Goal: Task Accomplishment & Management: Complete application form

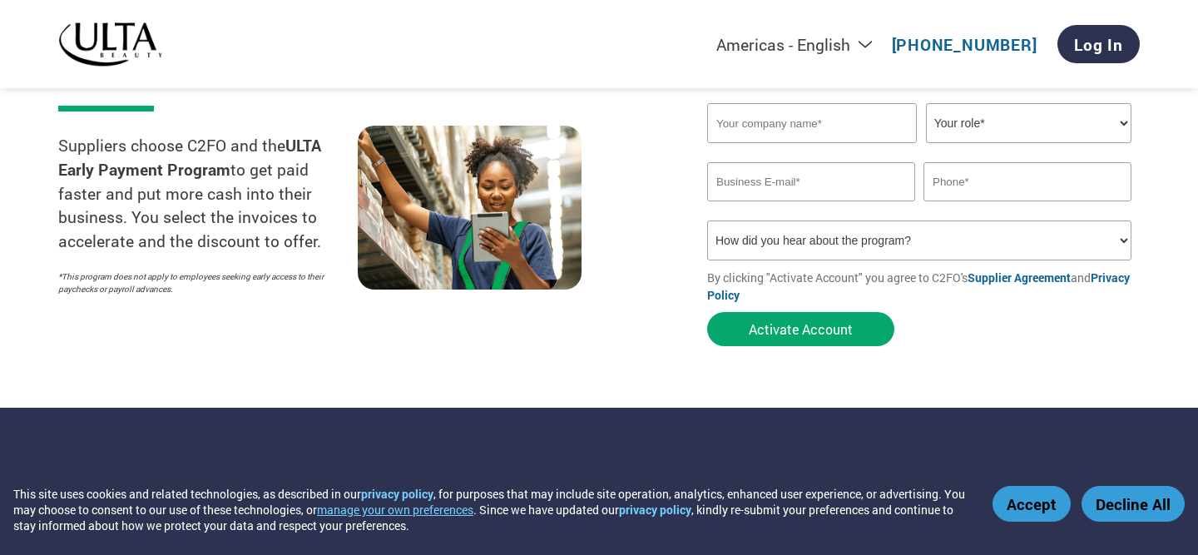
scroll to position [66, 0]
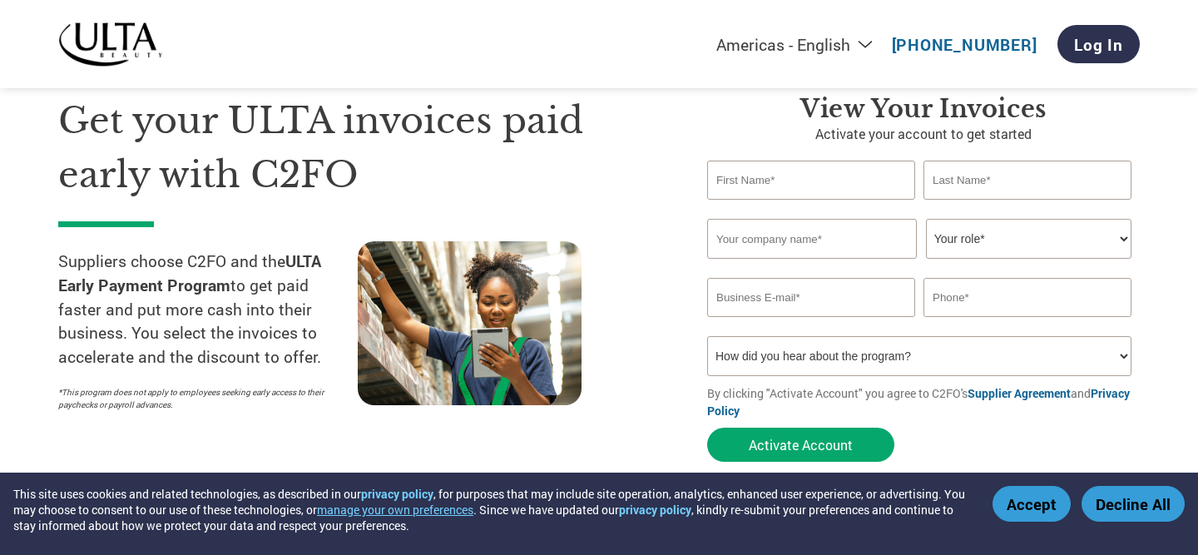
click at [894, 183] on input "text" at bounding box center [811, 180] width 208 height 39
type input "a"
type input "[PERSON_NAME]"
type input "Welsam"
type input "PAUME"
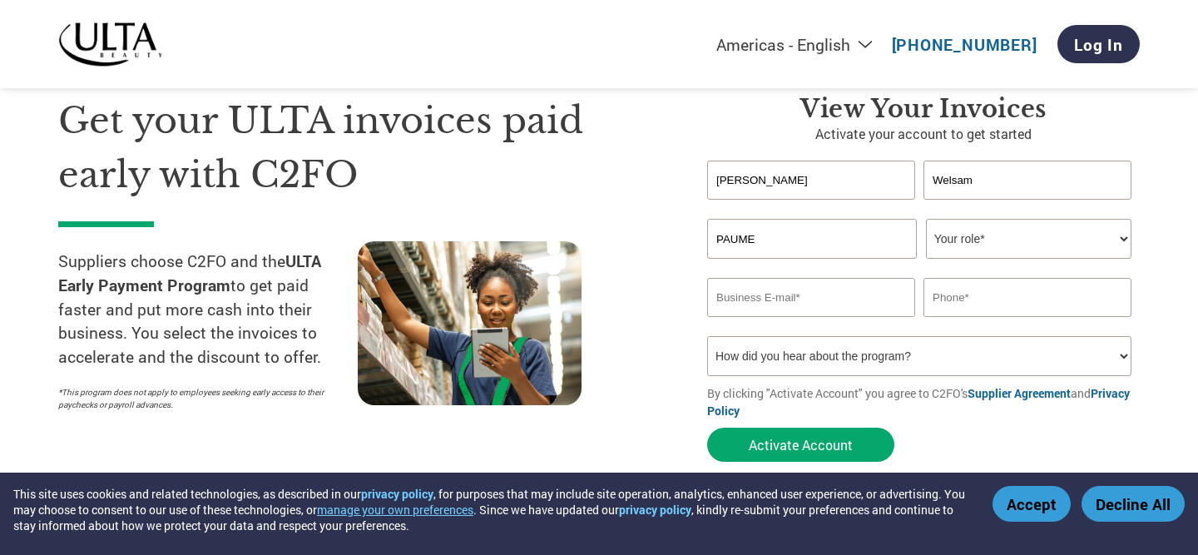
click at [965, 241] on select "Your role* CFO Controller Credit Manager Finance Director Treasurer CEO Preside…" at bounding box center [1029, 239] width 206 height 40
select select "CEO"
click at [817, 285] on input "email" at bounding box center [811, 297] width 208 height 39
type input "[US_STATE][EMAIL_ADDRESS][DOMAIN_NAME]"
click at [968, 309] on input "text" at bounding box center [1028, 297] width 208 height 39
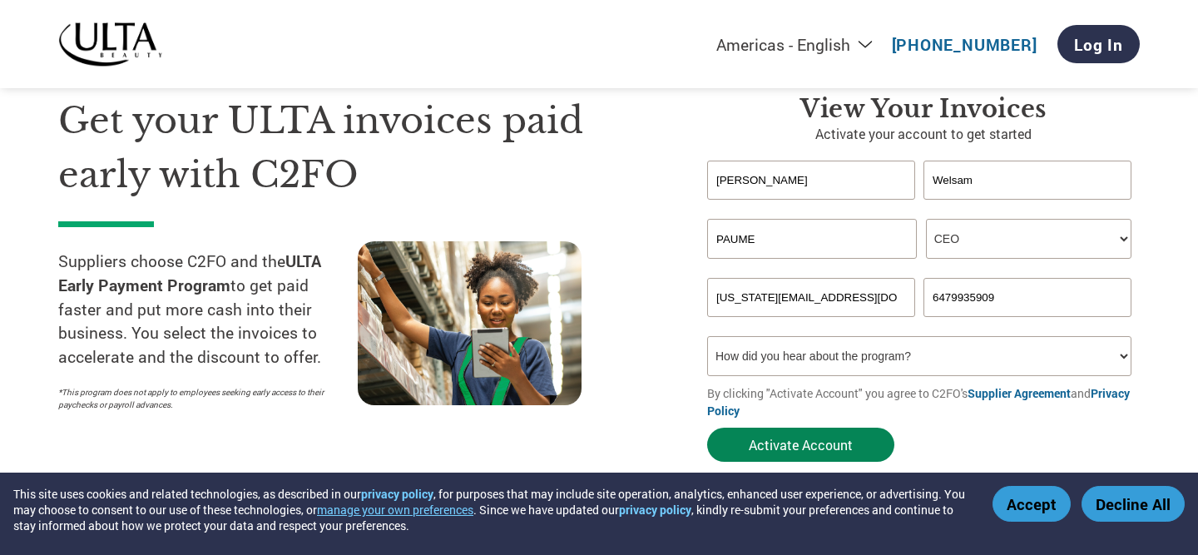
type input "6479935909"
click at [816, 440] on button "Activate Account" at bounding box center [800, 445] width 187 height 34
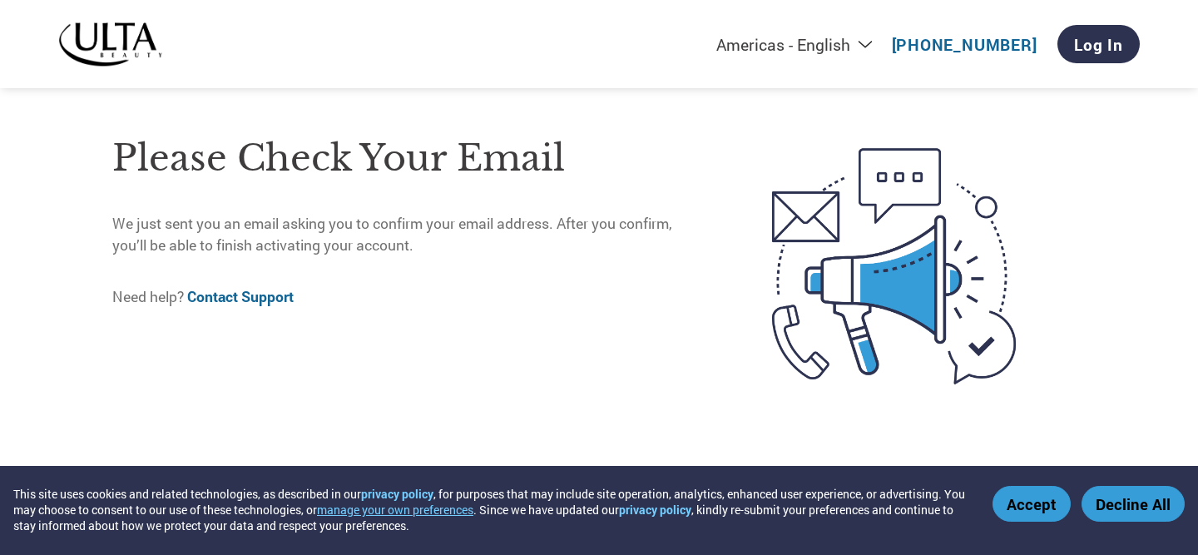
click at [1020, 498] on button "Accept" at bounding box center [1032, 504] width 78 height 36
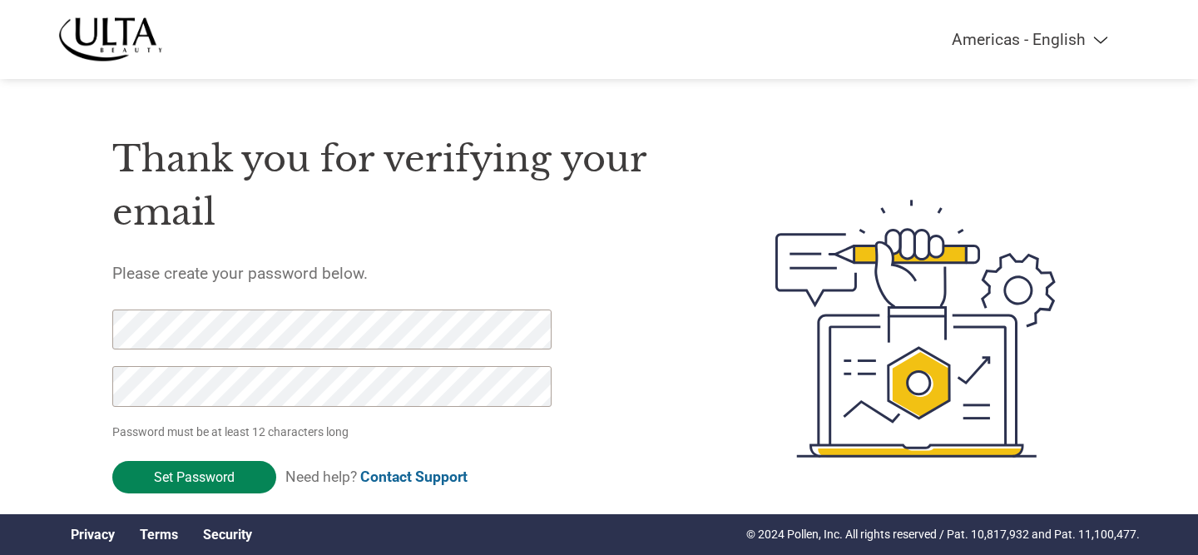
click at [229, 483] on input "Set Password" at bounding box center [194, 477] width 164 height 32
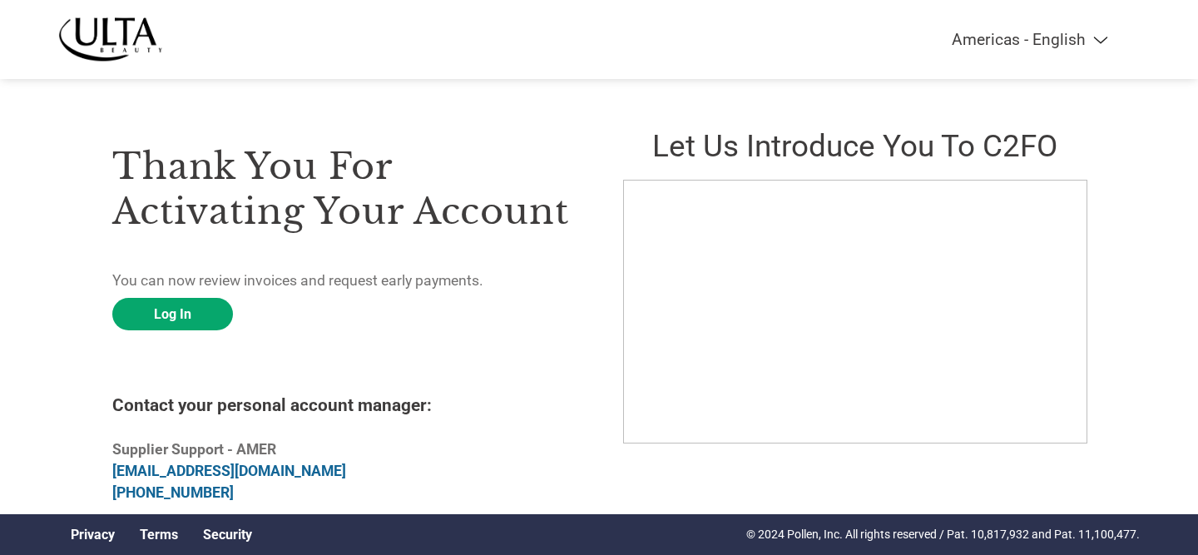
scroll to position [4, 0]
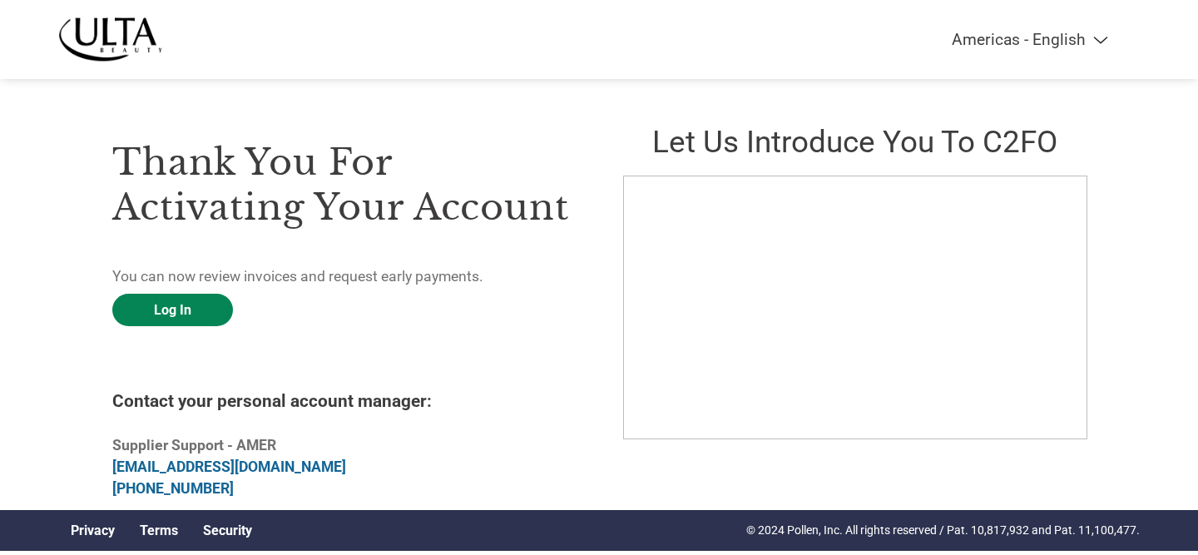
click at [179, 309] on link "Log In" at bounding box center [172, 310] width 121 height 32
